Goal: Navigation & Orientation: Find specific page/section

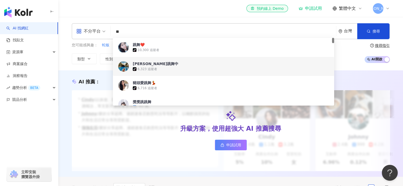
click at [156, 28] on input "**" at bounding box center [223, 32] width 221 height 10
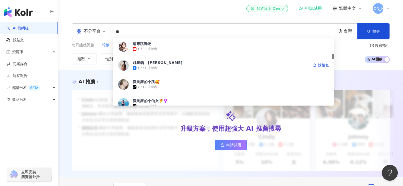
scroll to position [250, 0]
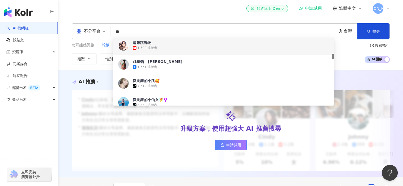
click at [158, 28] on input "**" at bounding box center [223, 32] width 221 height 10
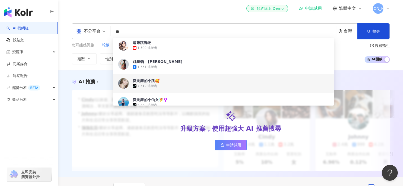
click at [260, 12] on div "el-icon-cs 預約線上 Demo 申請試用 繁體中文 温" at bounding box center [318, 8] width 143 height 11
